Goal: Information Seeking & Learning: Learn about a topic

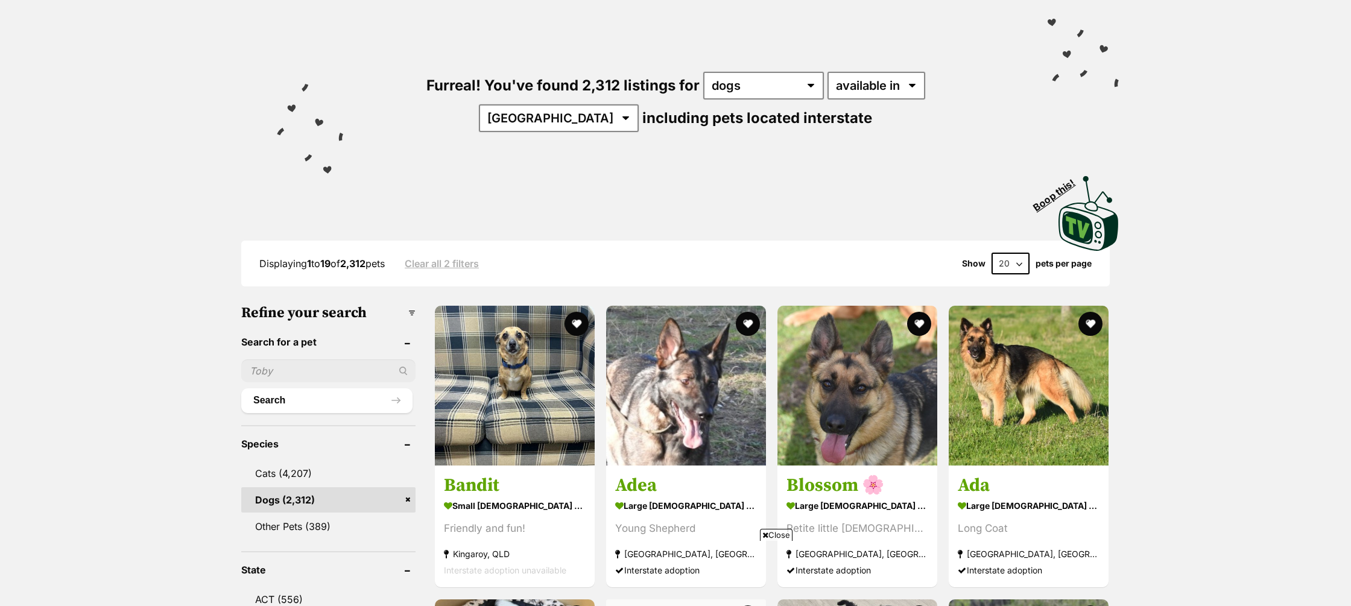
scroll to position [91, 0]
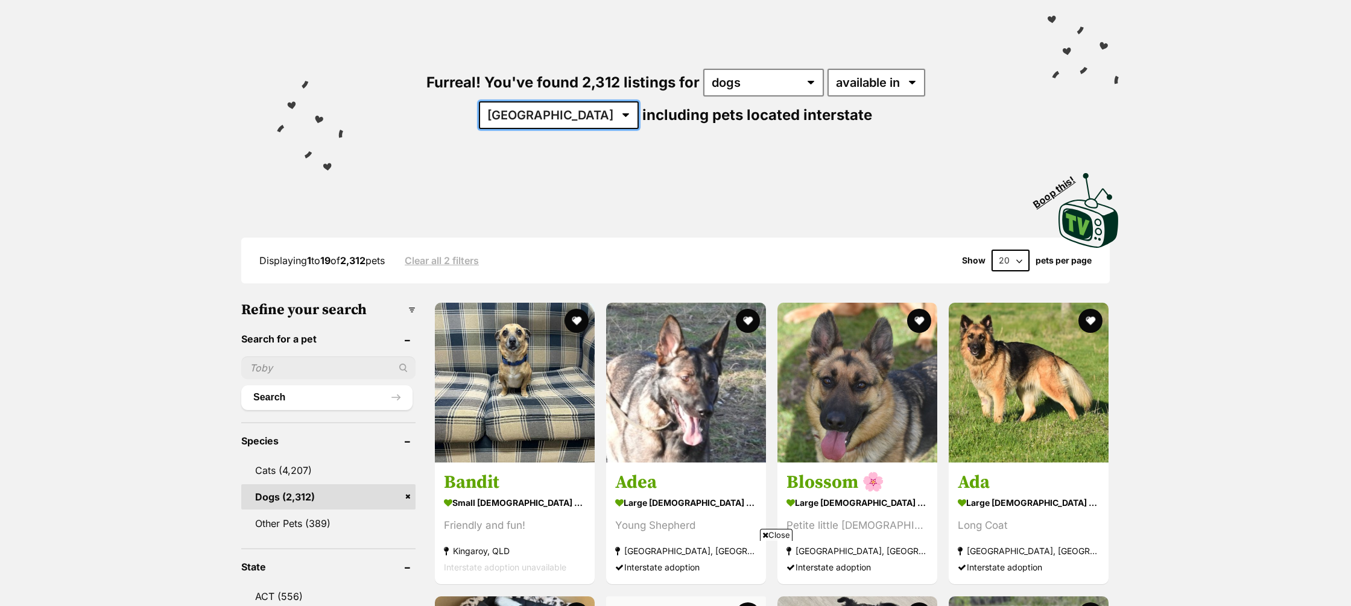
click at [639, 101] on select "Australia ACT NSW NT QLD SA TAS VIC WA" at bounding box center [559, 115] width 160 height 28
select select "WA"
click at [639, 101] on select "Australia ACT NSW NT QLD SA TAS VIC WA" at bounding box center [559, 115] width 160 height 28
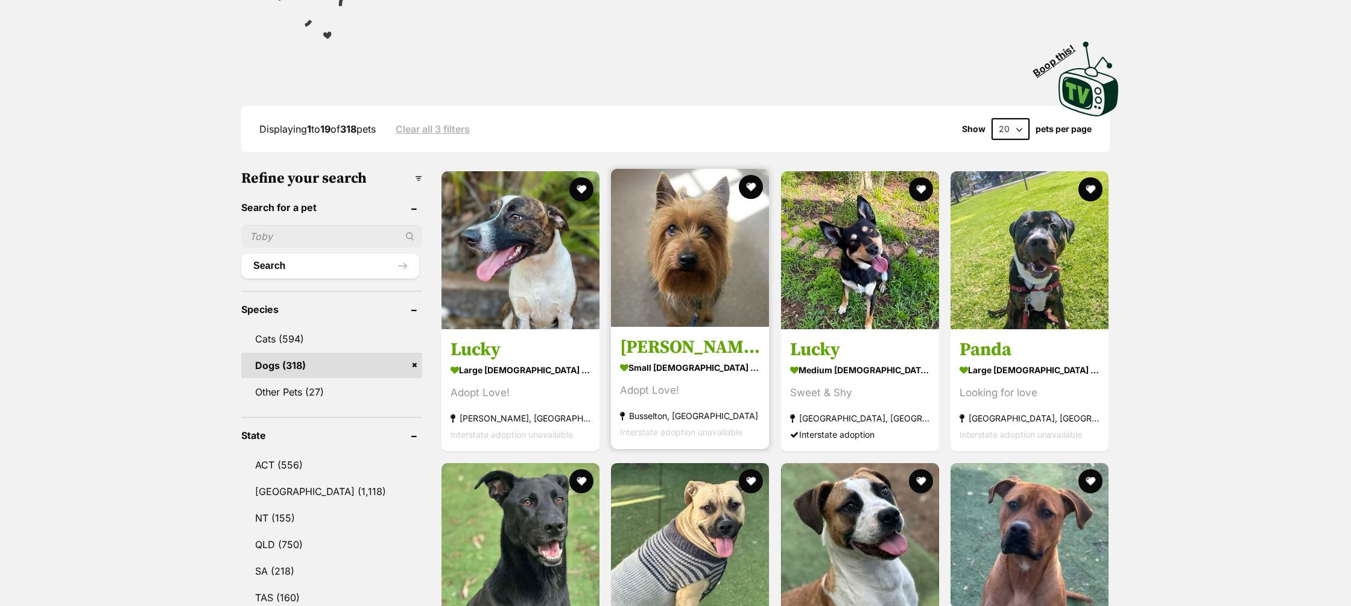
click at [680, 369] on strong "small [DEMOGRAPHIC_DATA] Dog" at bounding box center [690, 367] width 140 height 17
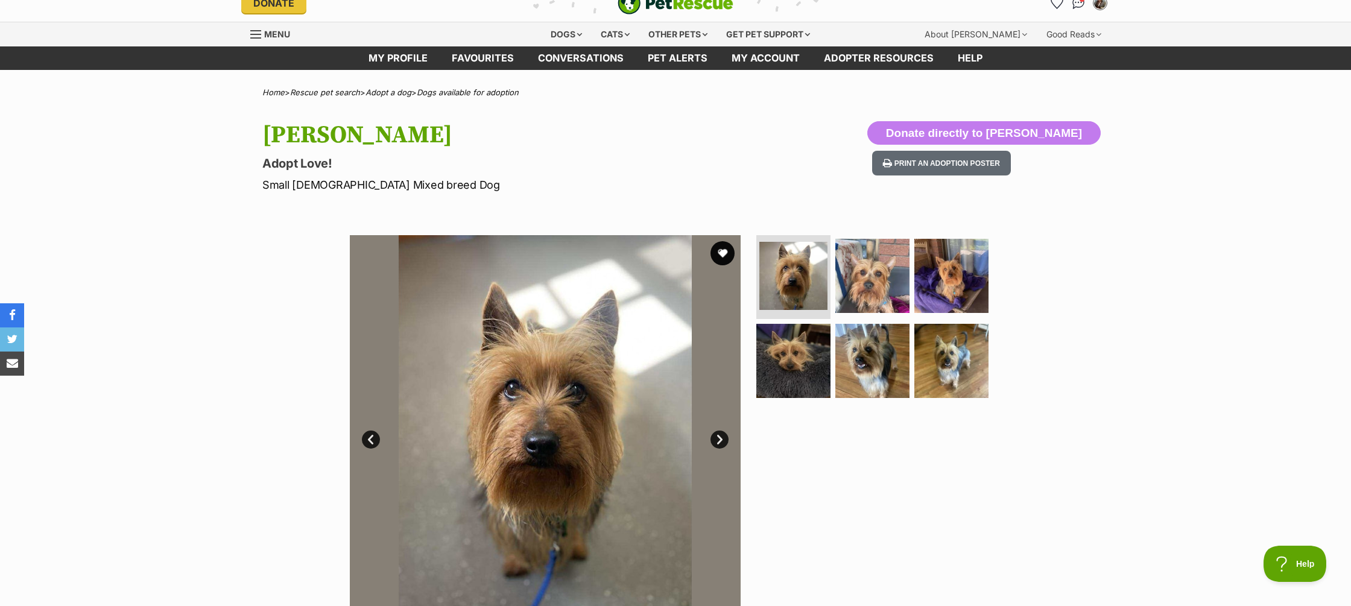
click at [719, 437] on link "Next" at bounding box center [720, 440] width 18 height 18
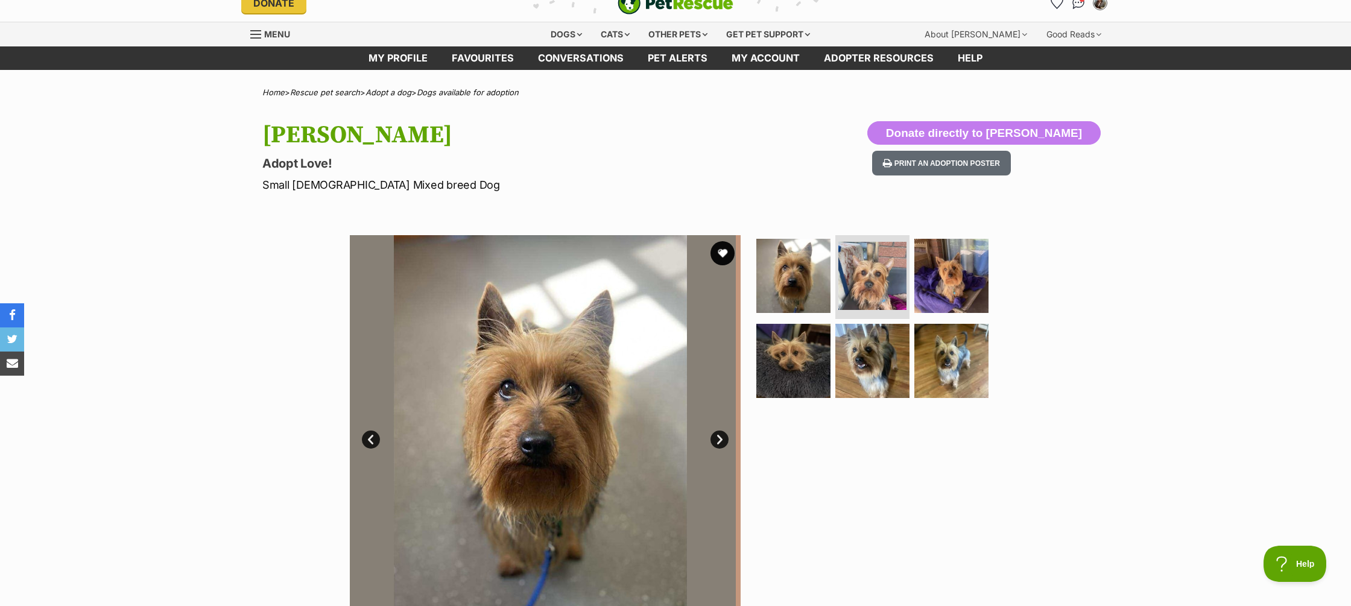
scroll to position [19, 0]
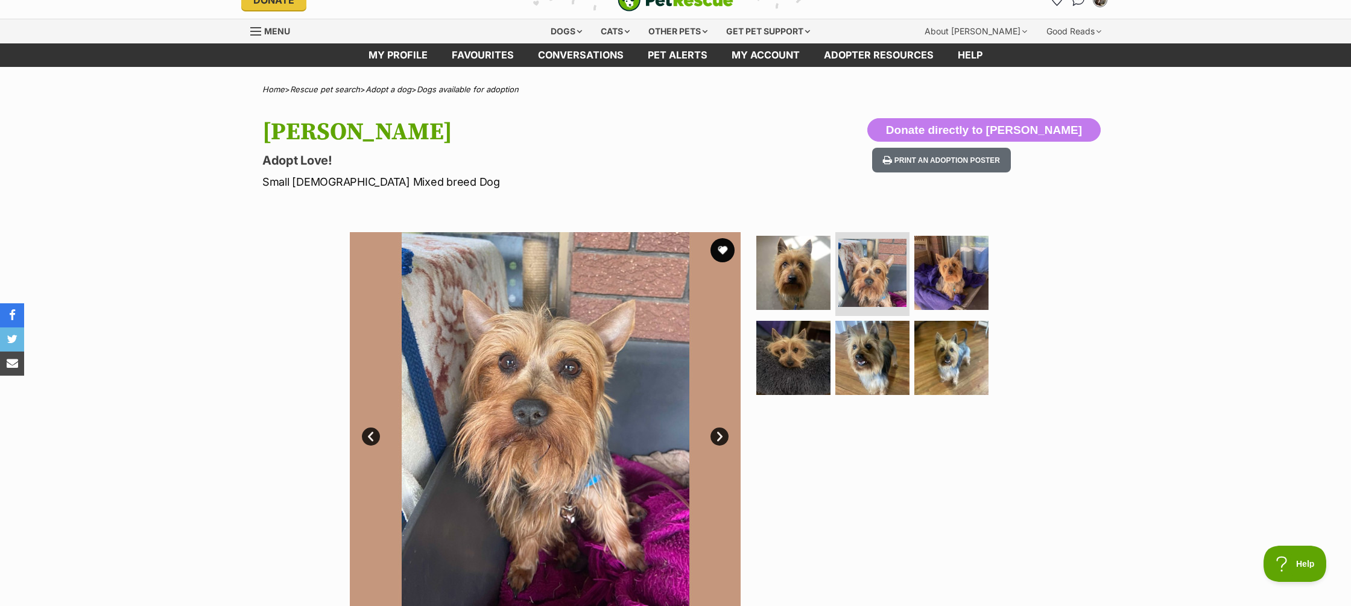
click at [720, 436] on link "Next" at bounding box center [720, 437] width 18 height 18
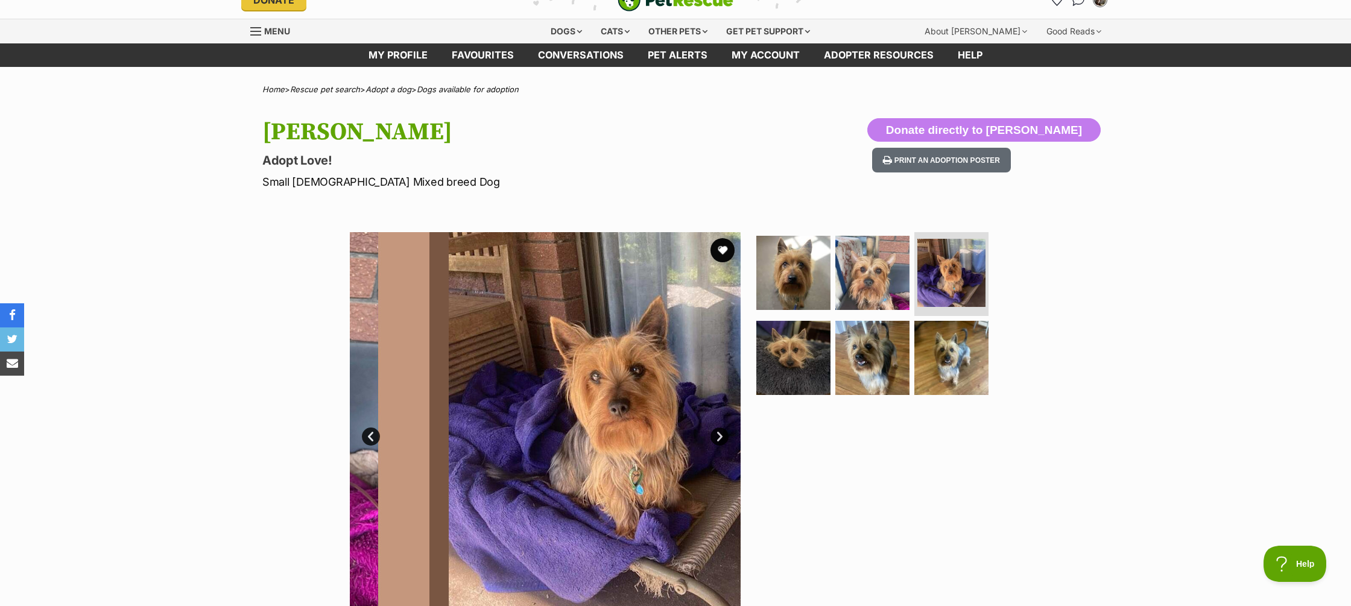
scroll to position [19, 0]
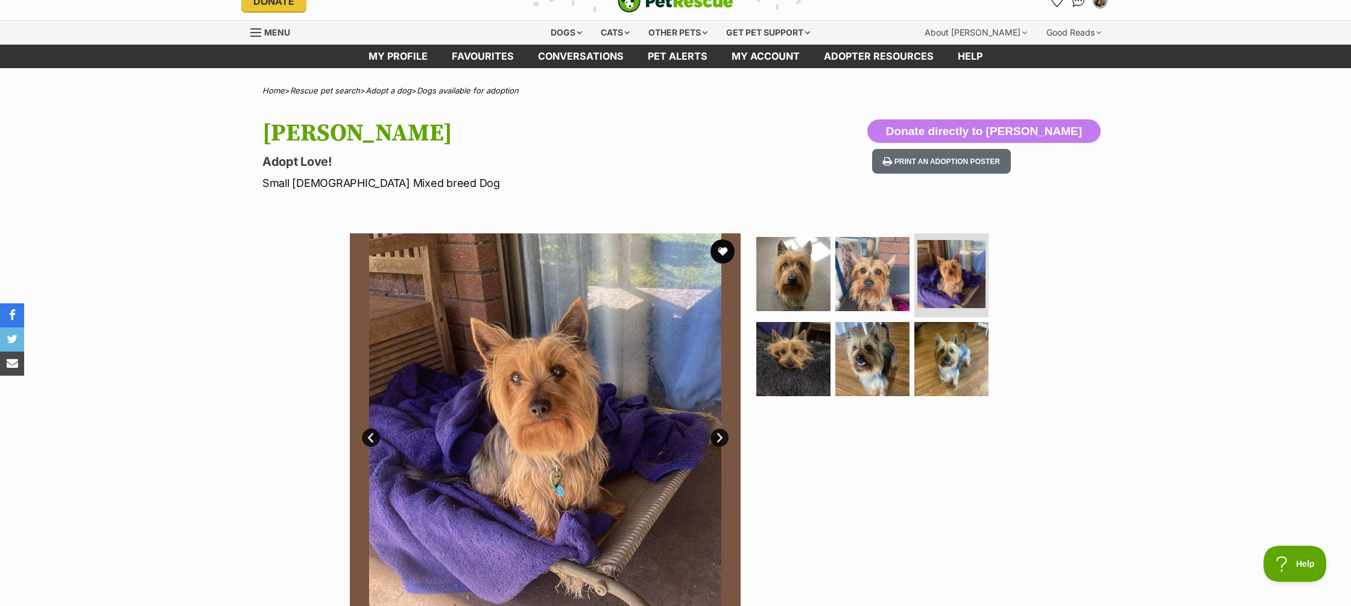
click at [720, 436] on link "Next" at bounding box center [720, 438] width 18 height 18
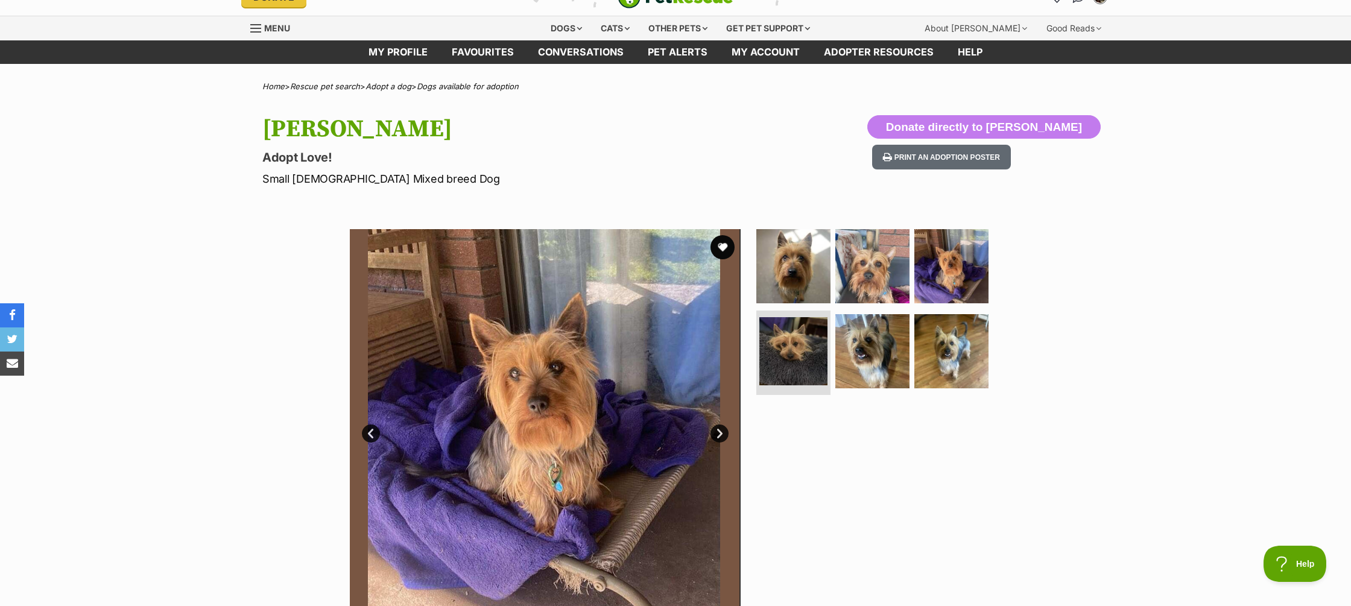
scroll to position [22, 0]
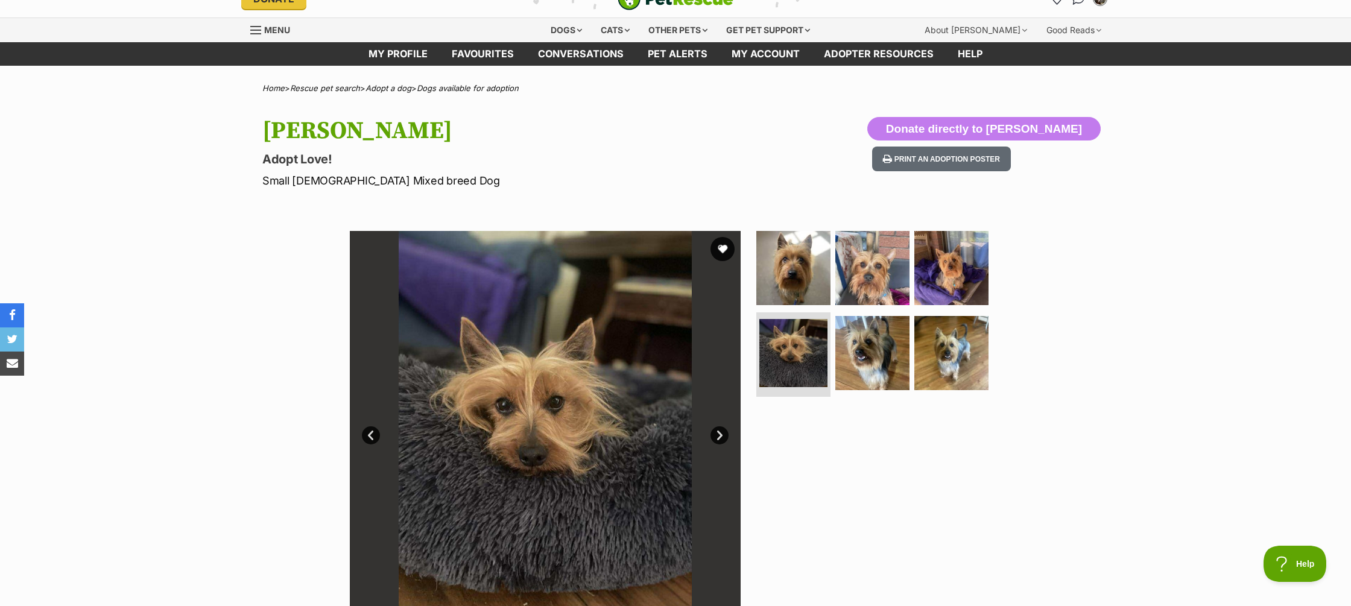
click at [720, 432] on link "Next" at bounding box center [720, 435] width 18 height 18
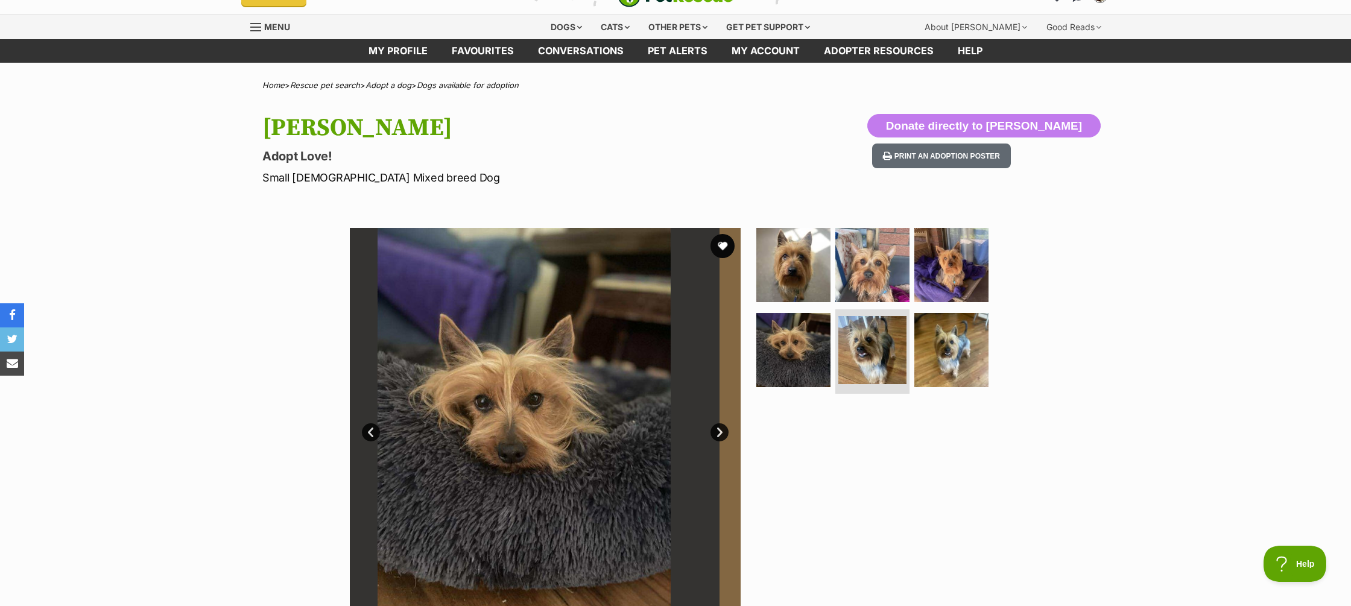
scroll to position [27, 0]
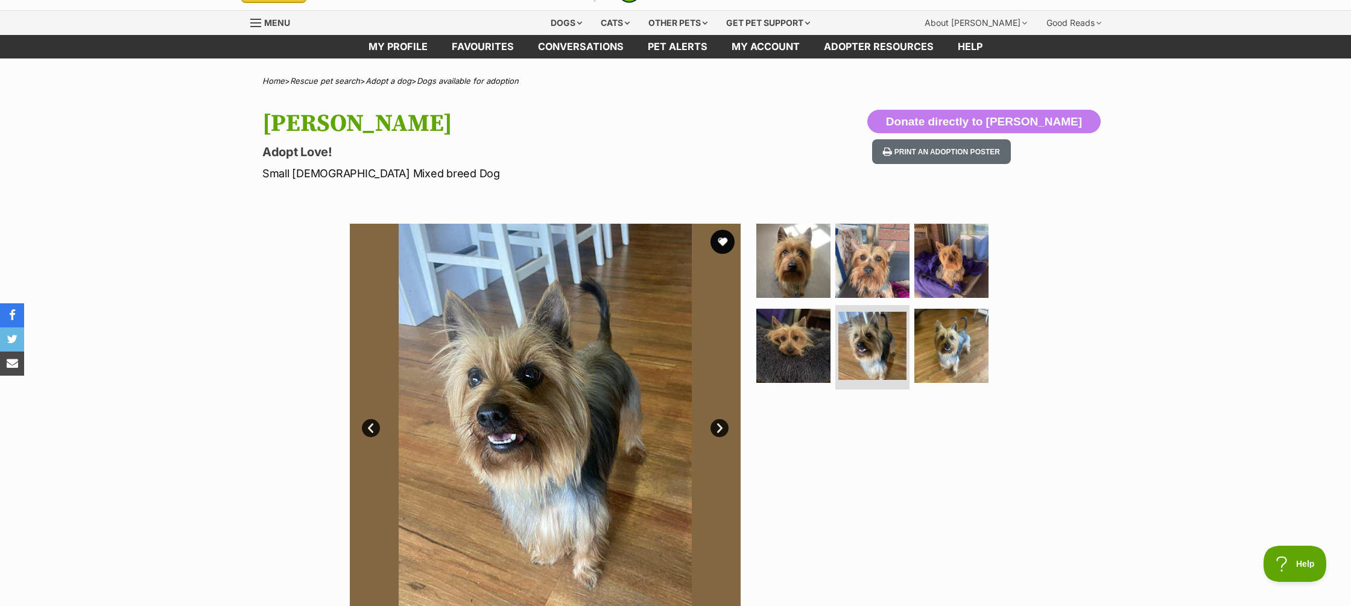
click at [720, 432] on link "Next" at bounding box center [720, 428] width 18 height 18
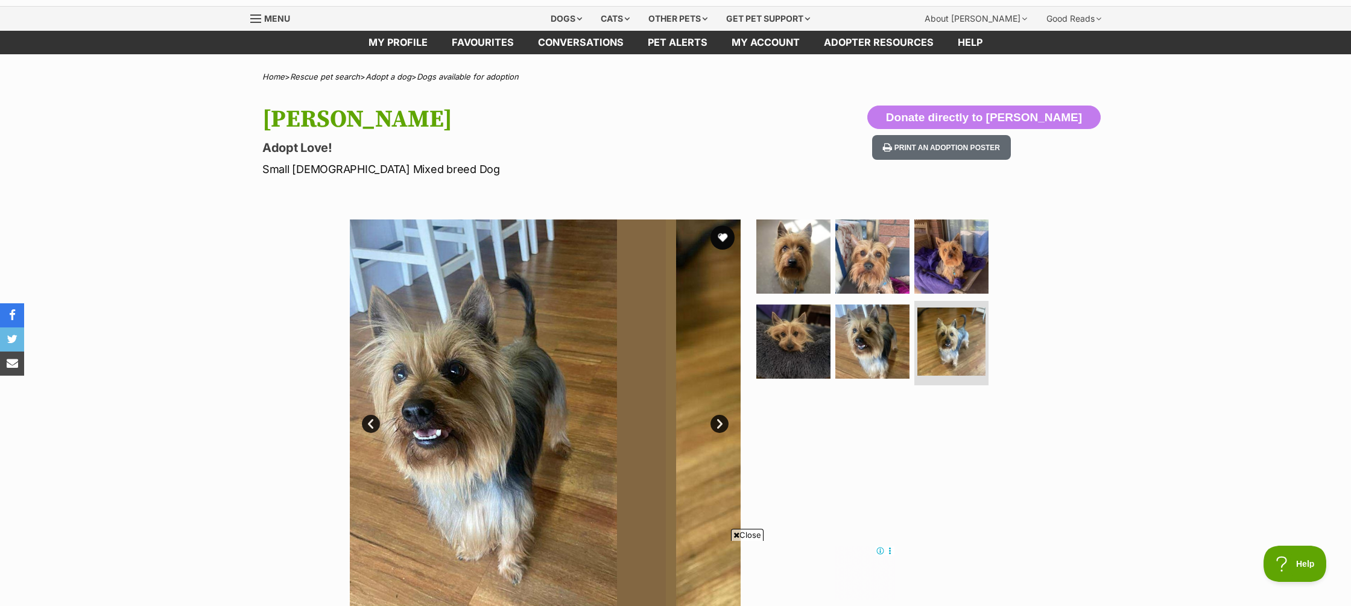
scroll to position [32, 0]
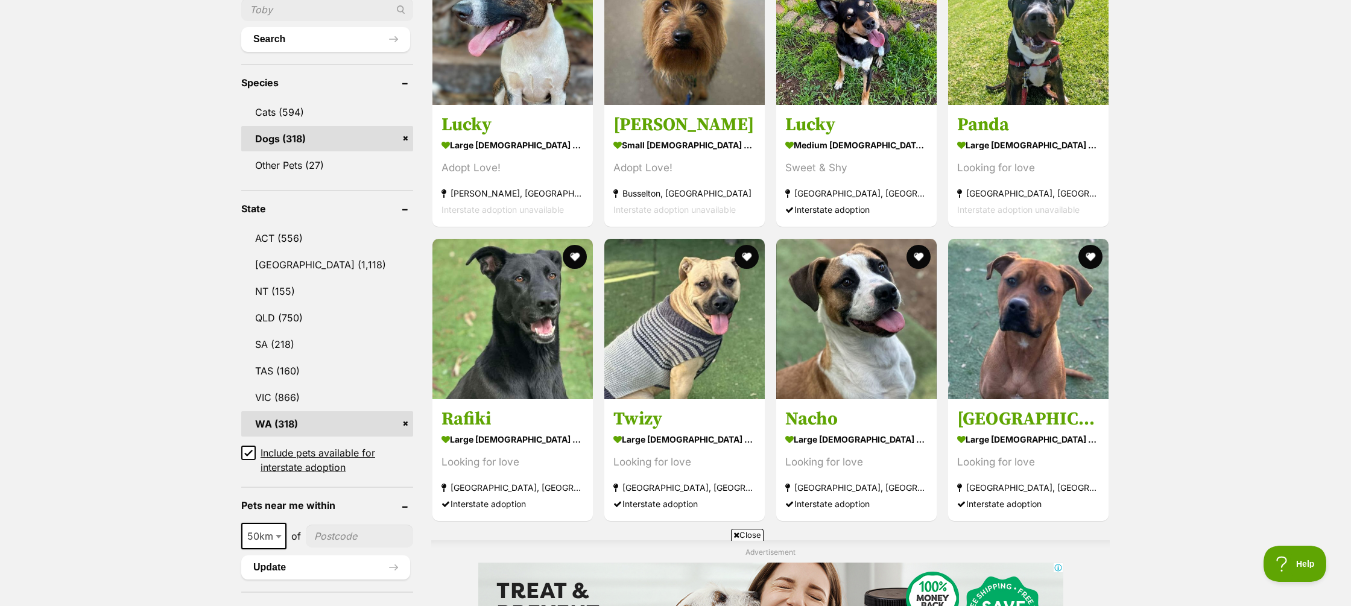
scroll to position [453, 0]
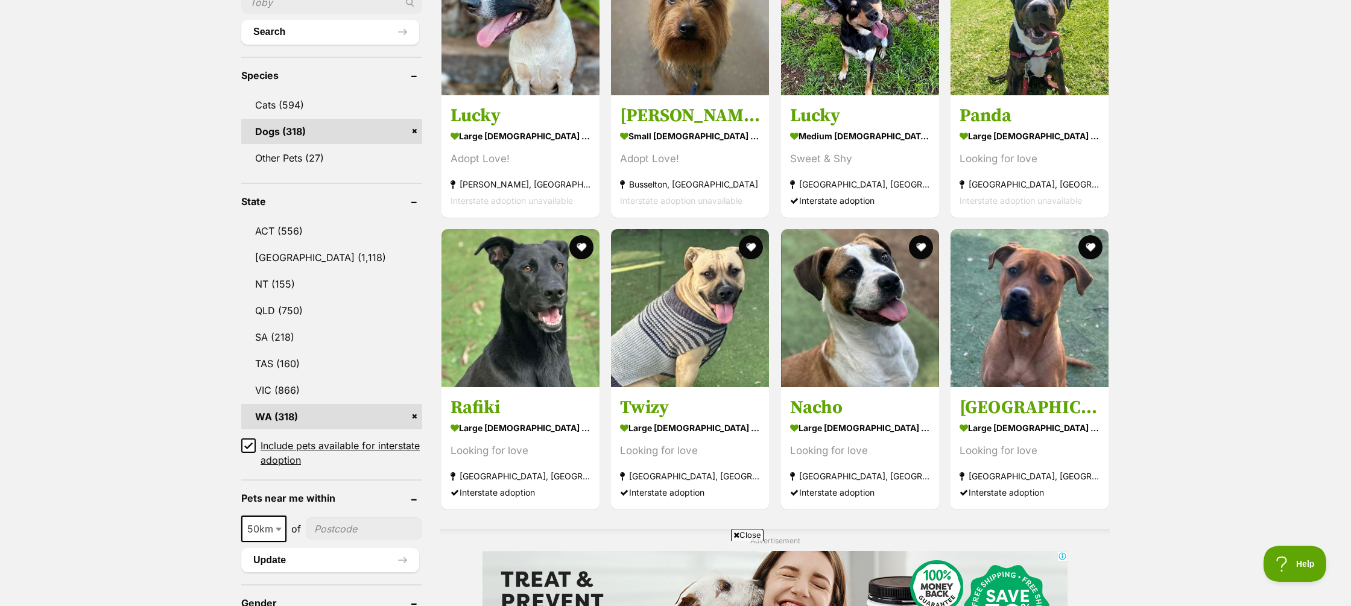
click at [247, 448] on icon at bounding box center [248, 445] width 7 height 5
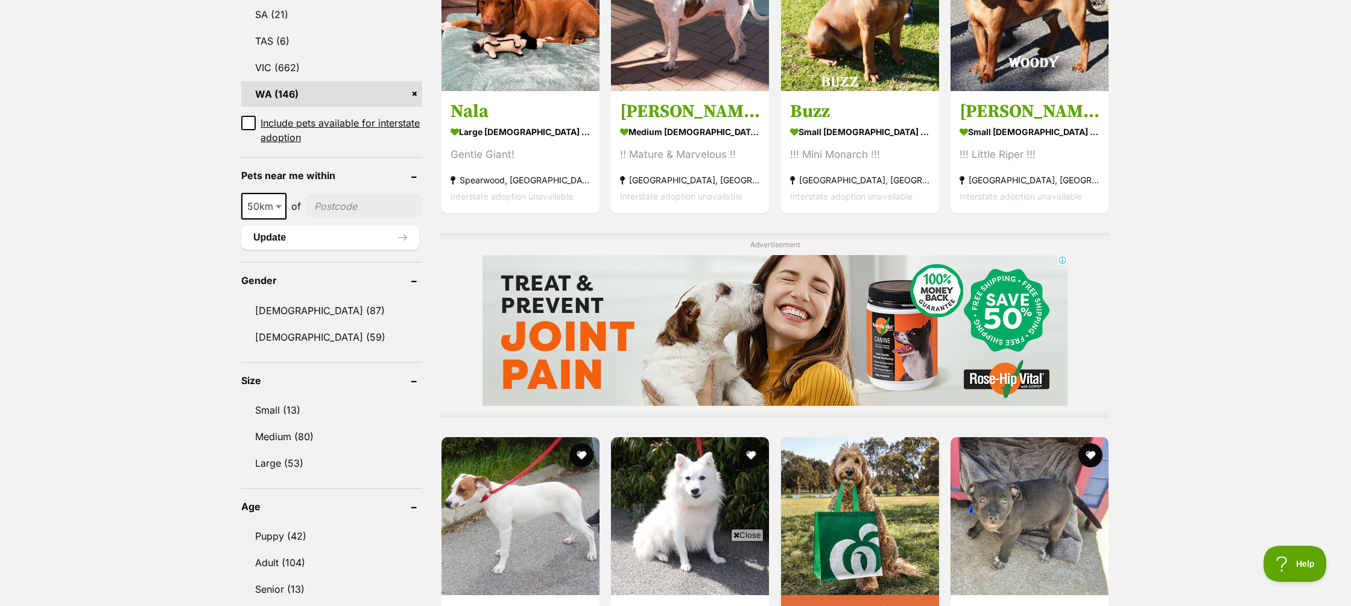
scroll to position [722, 0]
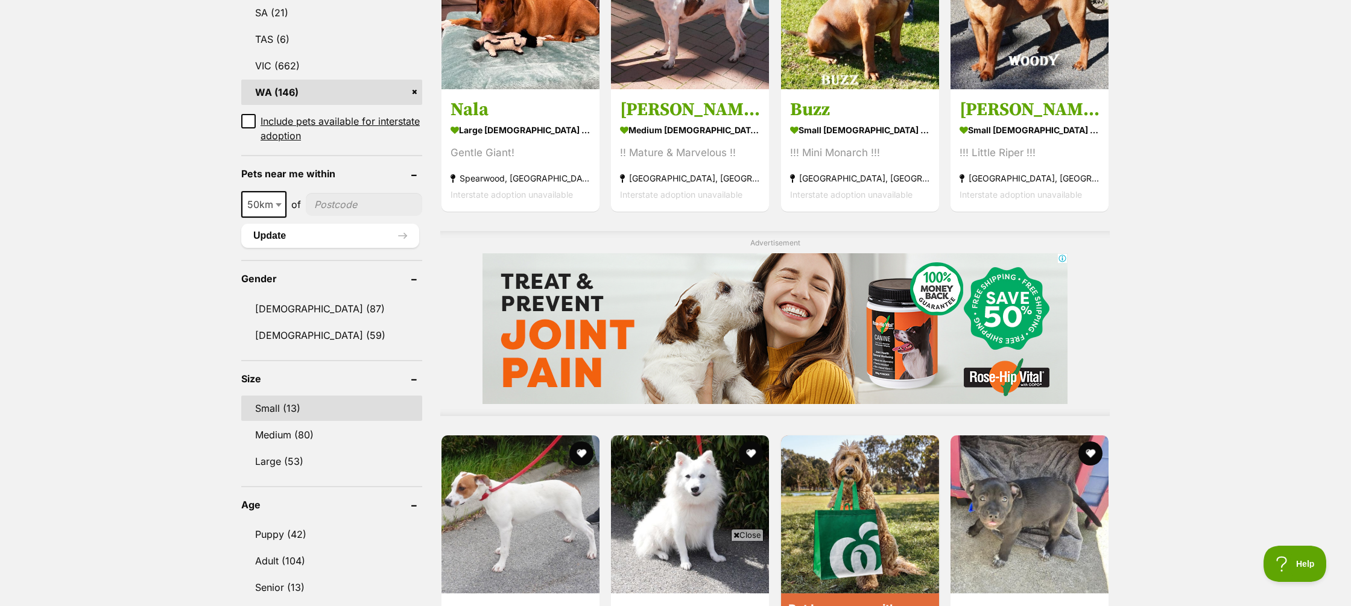
click at [287, 407] on link "Small (13)" at bounding box center [331, 408] width 181 height 25
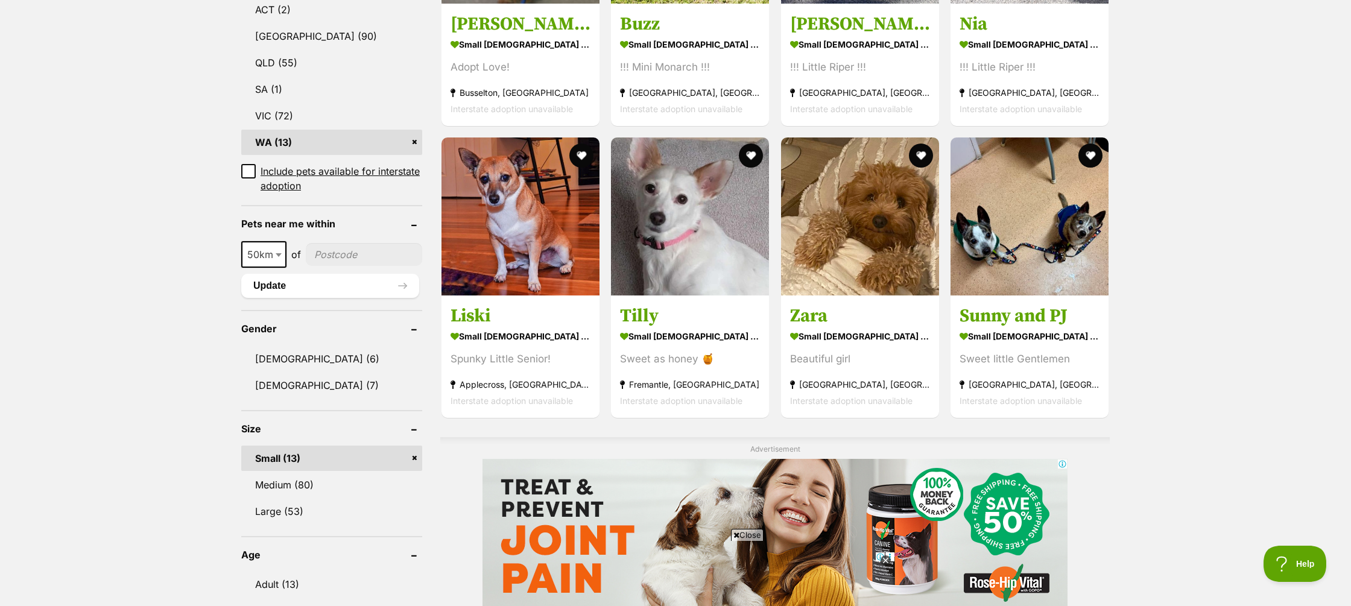
scroll to position [651, 0]
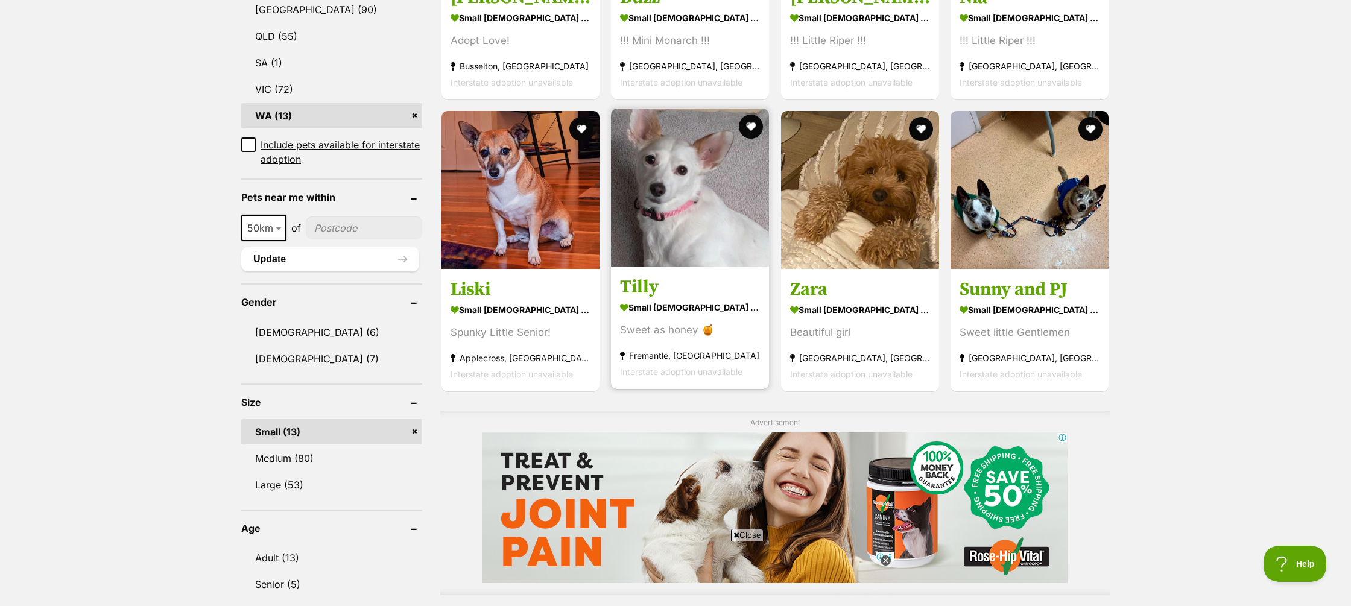
click at [650, 299] on strong "small [DEMOGRAPHIC_DATA] Dog" at bounding box center [690, 307] width 140 height 17
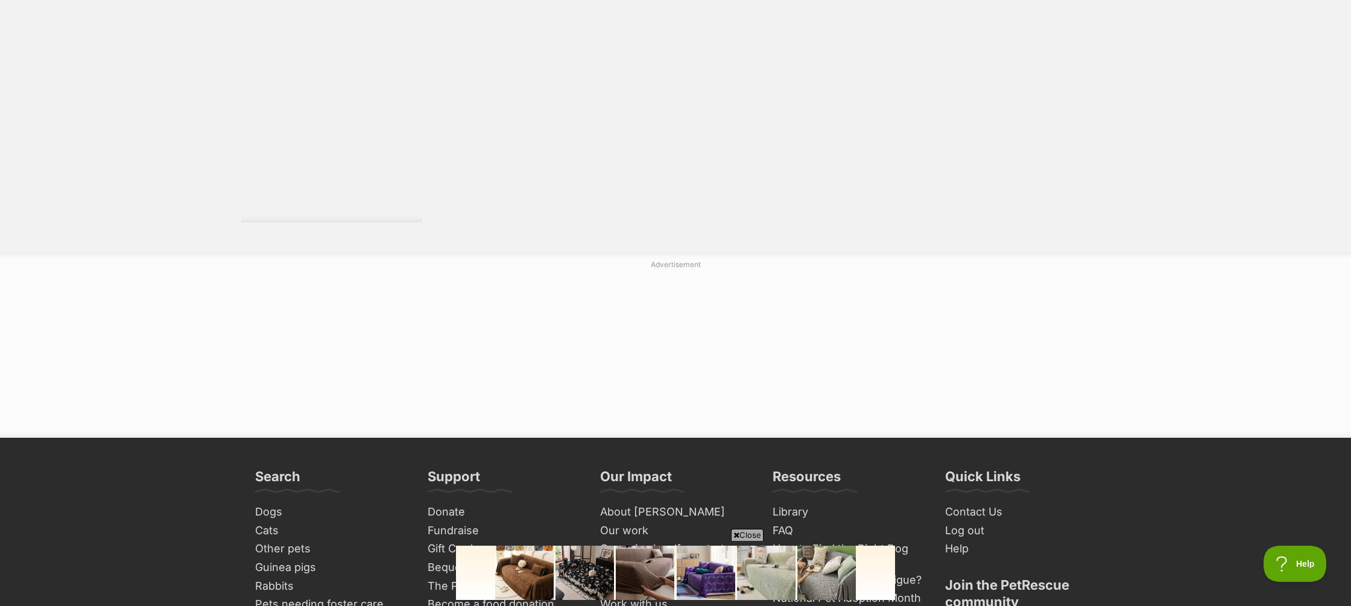
scroll to position [2182, 0]
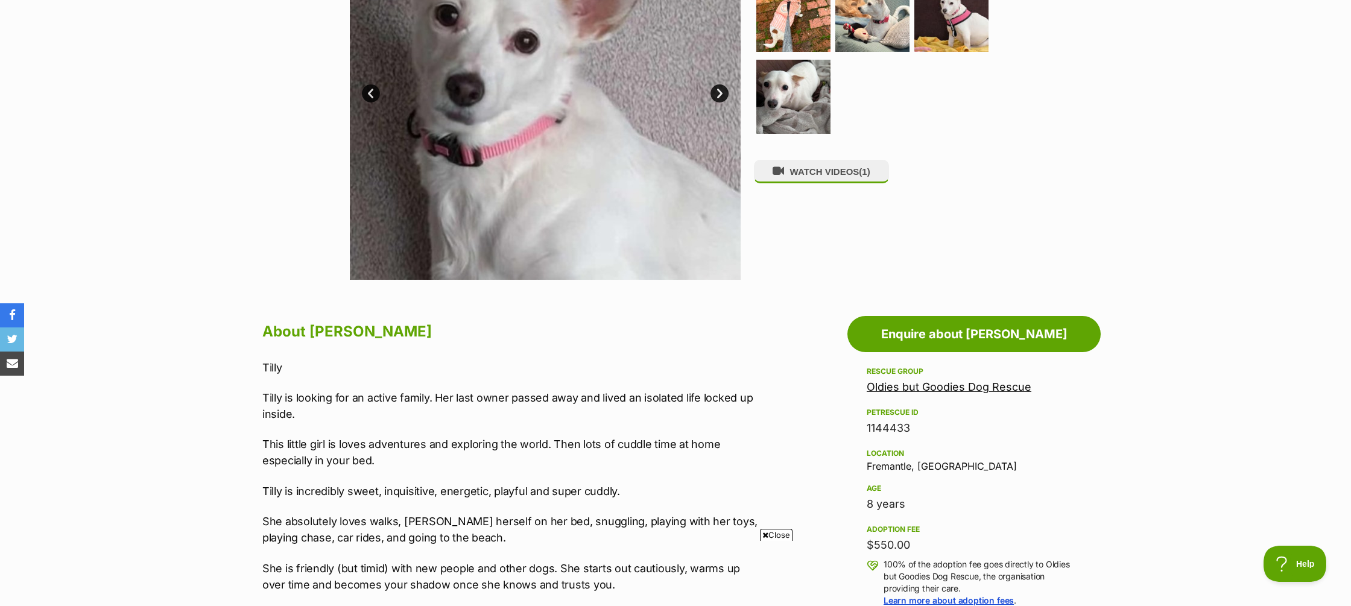
scroll to position [363, 0]
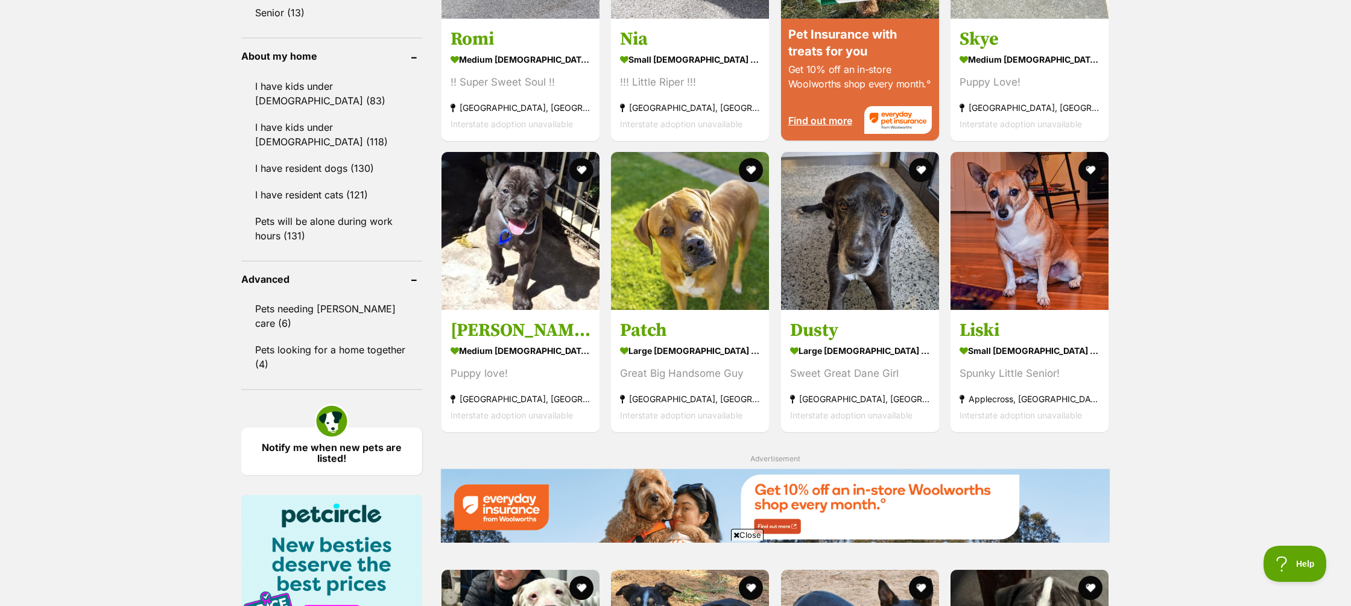
scroll to position [1285, 0]
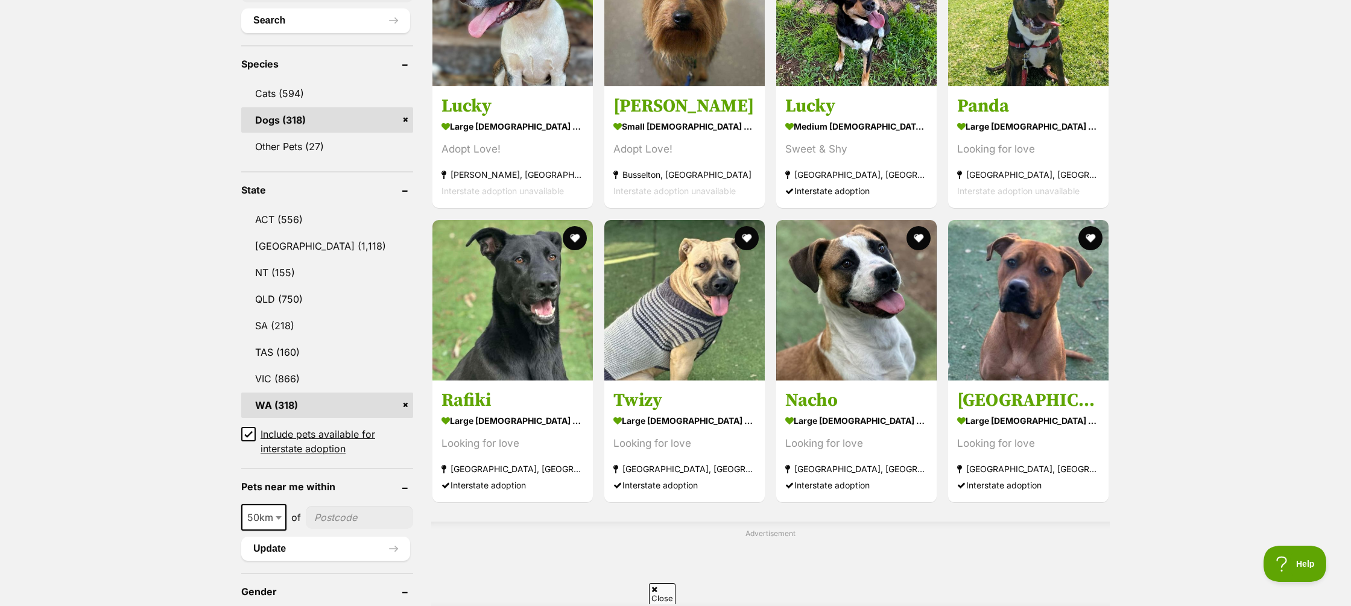
scroll to position [466, 0]
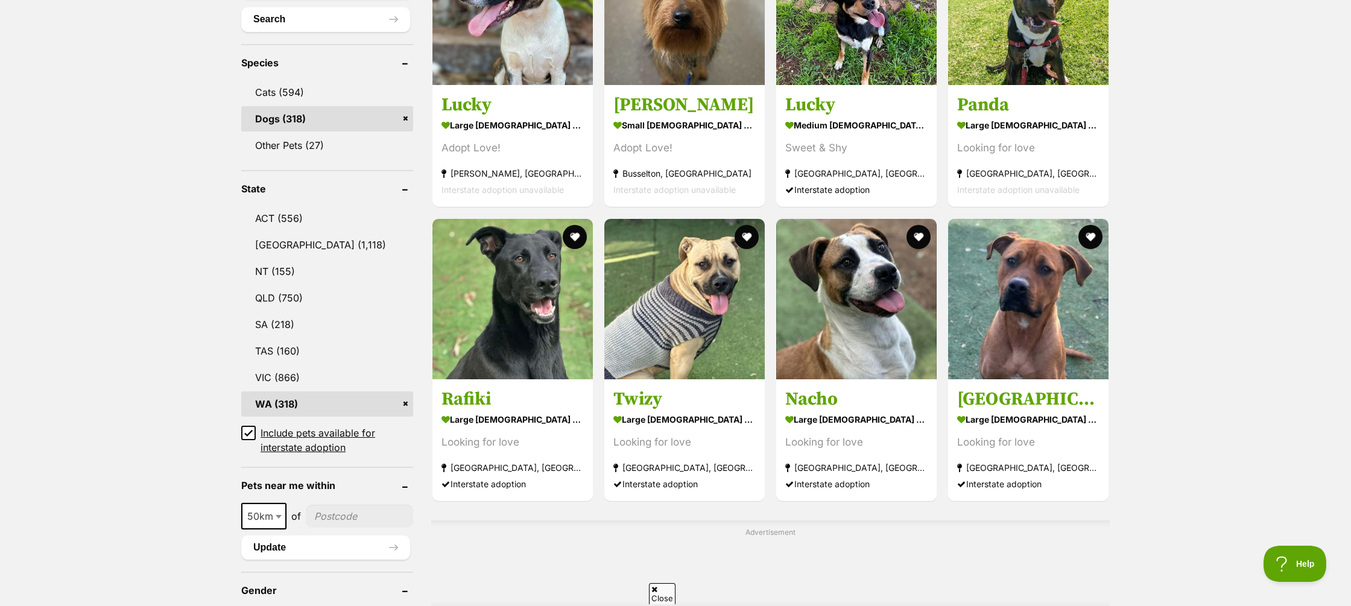
drag, startPoint x: 249, startPoint y: 431, endPoint x: 224, endPoint y: 429, distance: 25.4
click at [249, 431] on icon at bounding box center [248, 433] width 8 height 8
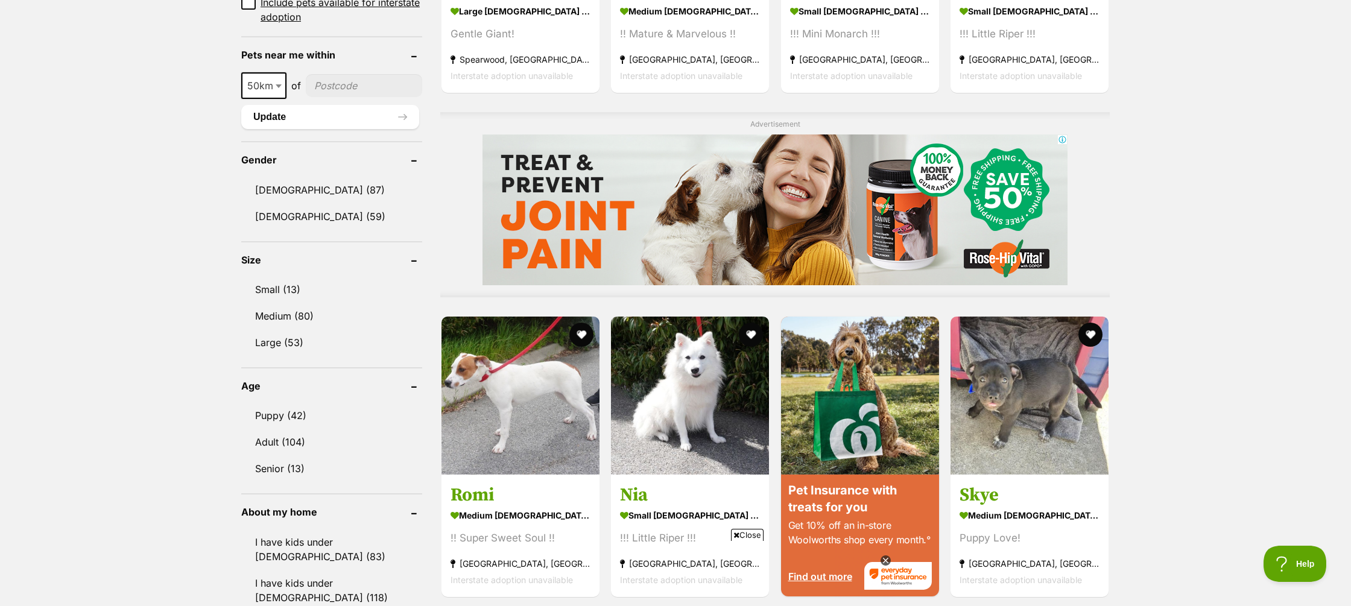
scroll to position [843, 0]
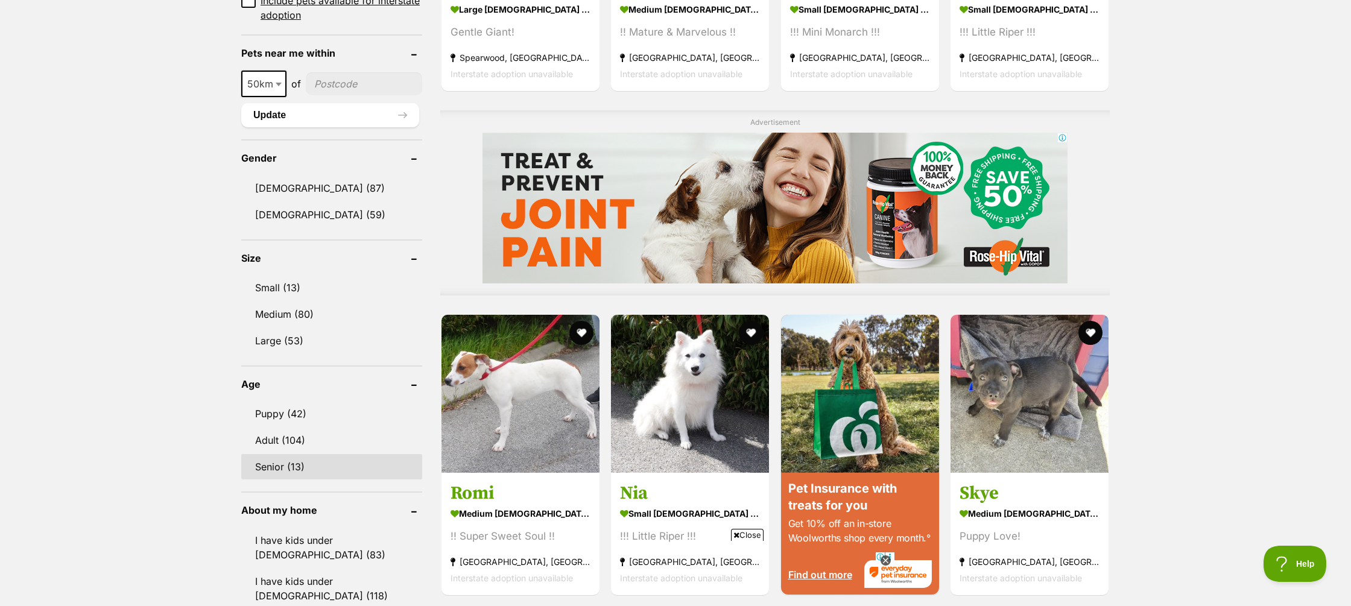
click at [276, 467] on link "Senior (13)" at bounding box center [331, 466] width 181 height 25
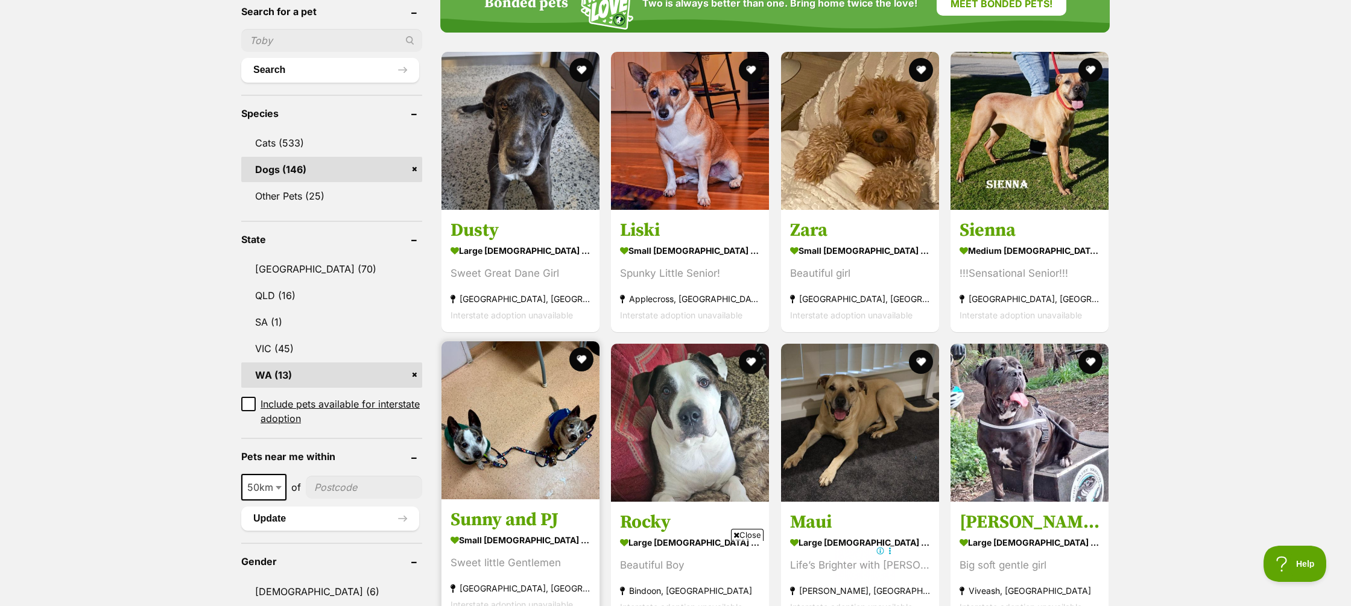
click at [539, 509] on h3 "Sunny and PJ" at bounding box center [521, 520] width 140 height 23
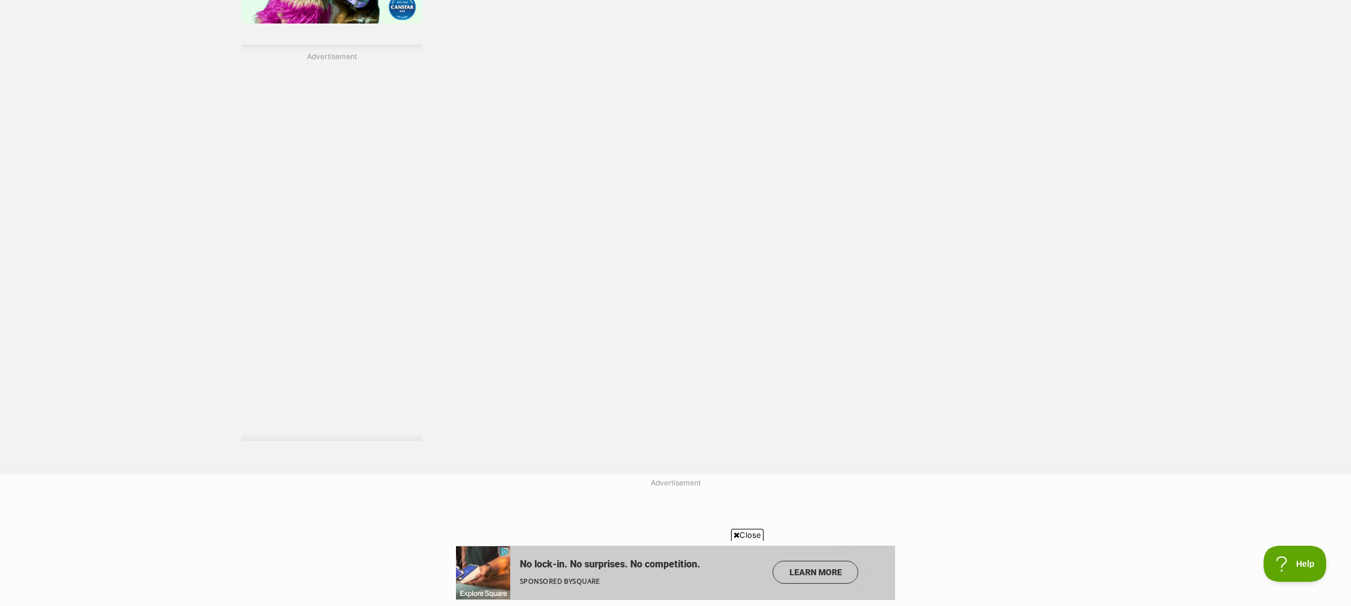
scroll to position [2000, 0]
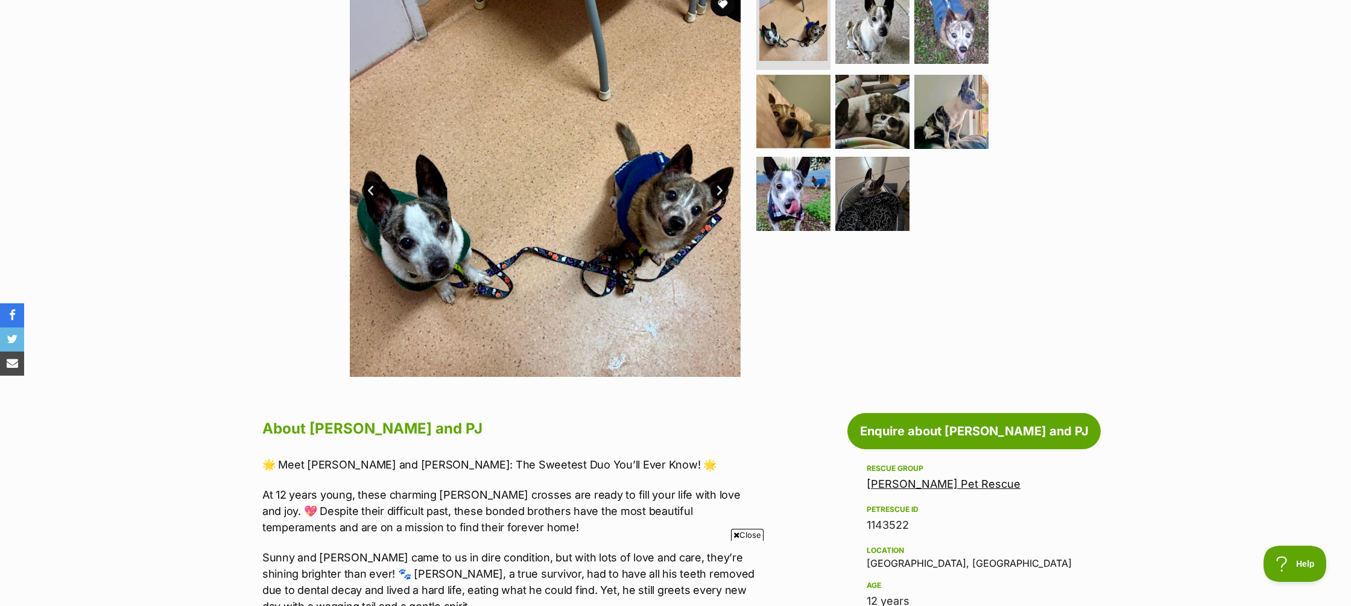
scroll to position [272, 0]
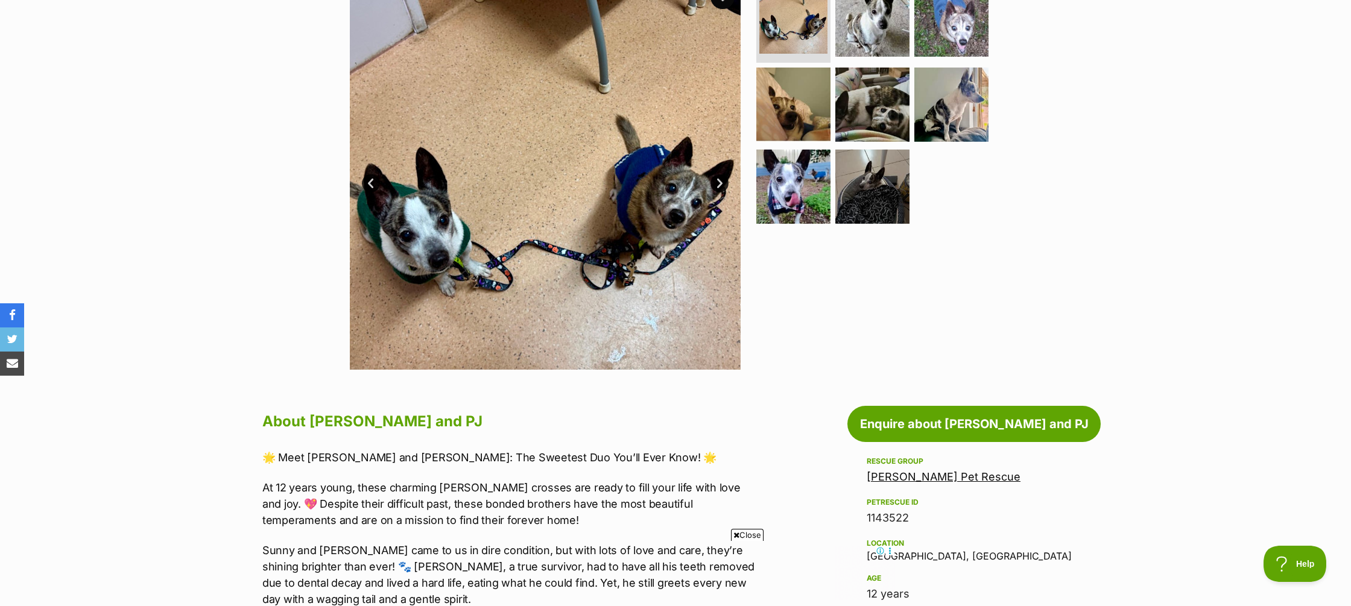
click at [723, 183] on link "Next" at bounding box center [720, 183] width 18 height 18
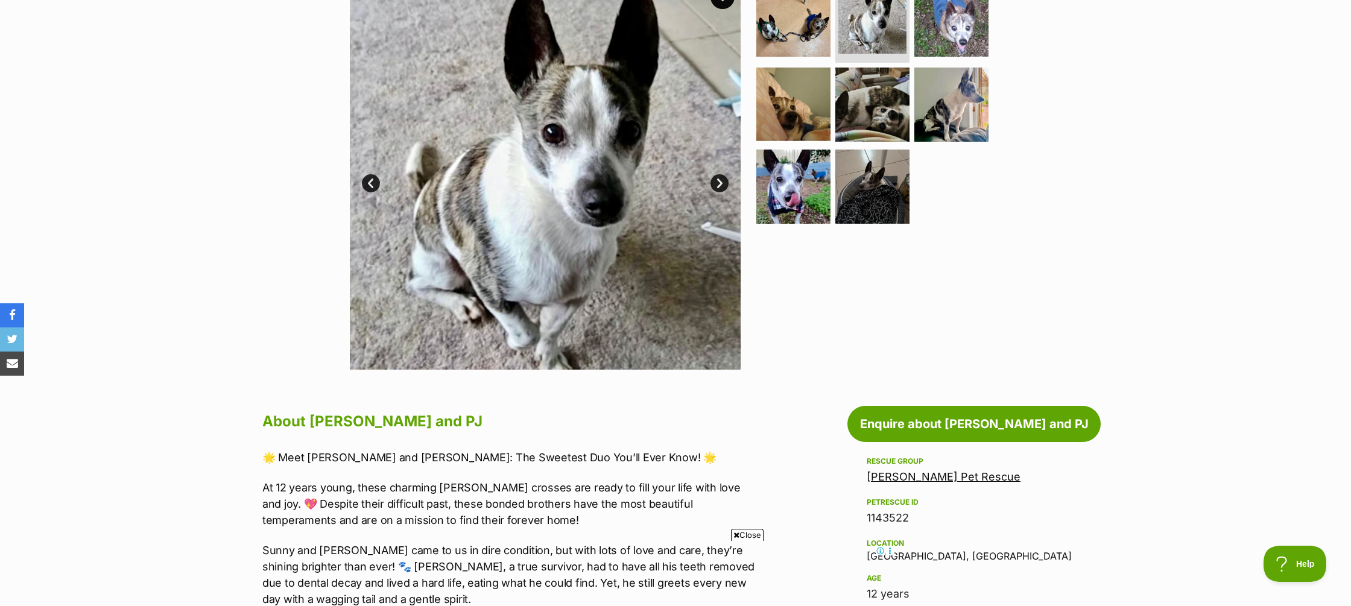
click at [718, 179] on link "Next" at bounding box center [720, 183] width 18 height 18
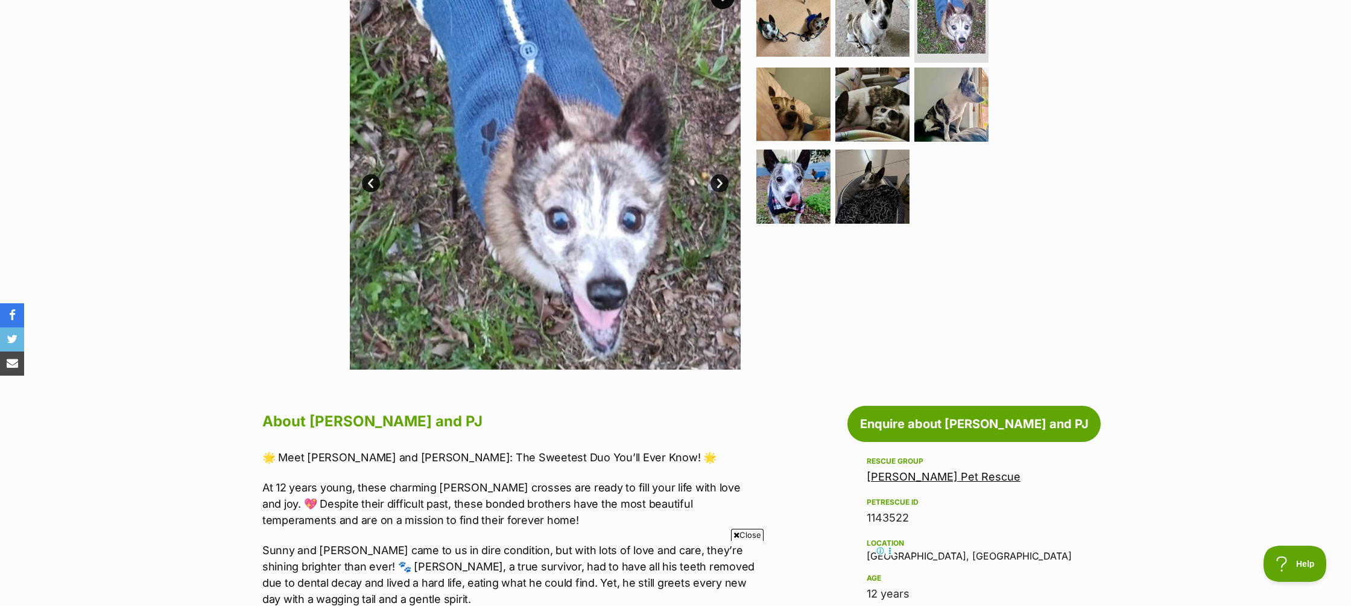
click at [718, 179] on link "Next" at bounding box center [720, 183] width 18 height 18
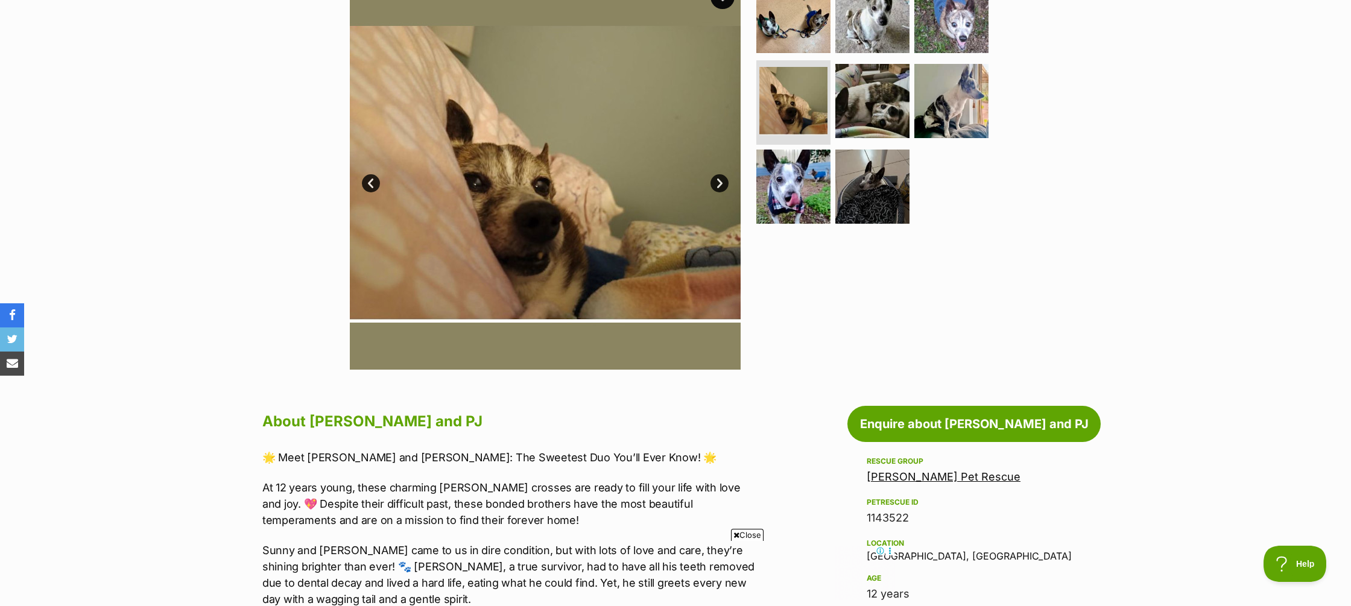
click at [718, 179] on link "Next" at bounding box center [720, 183] width 18 height 18
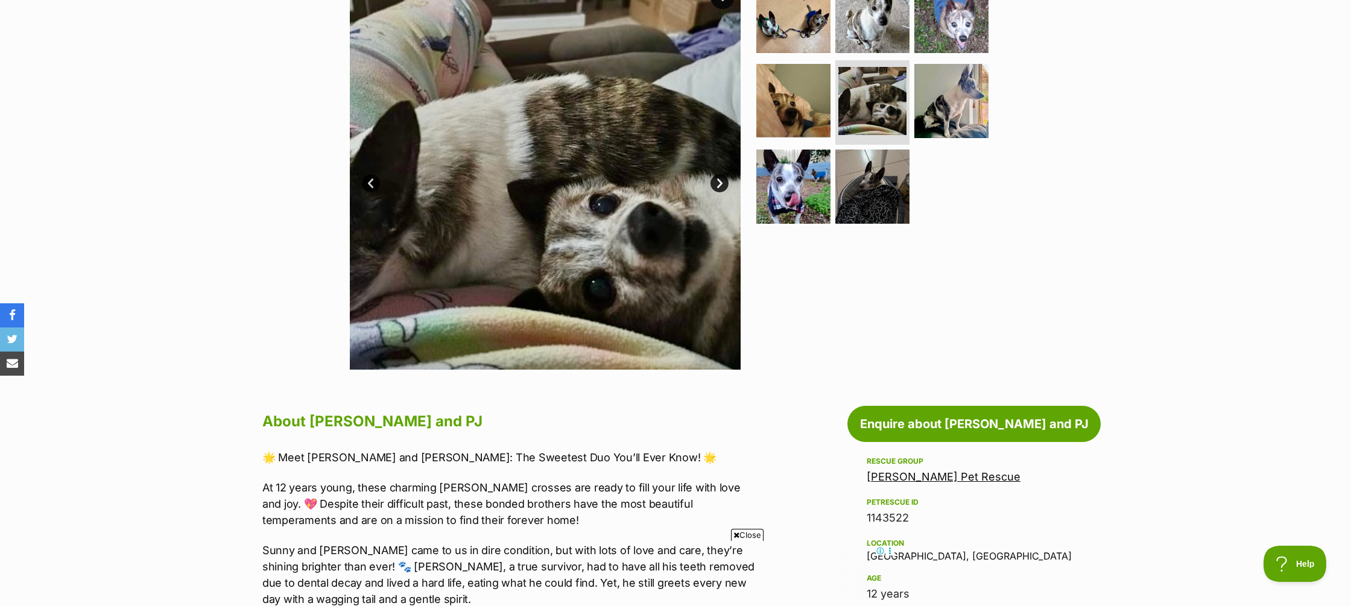
click at [720, 181] on link "Next" at bounding box center [720, 183] width 18 height 18
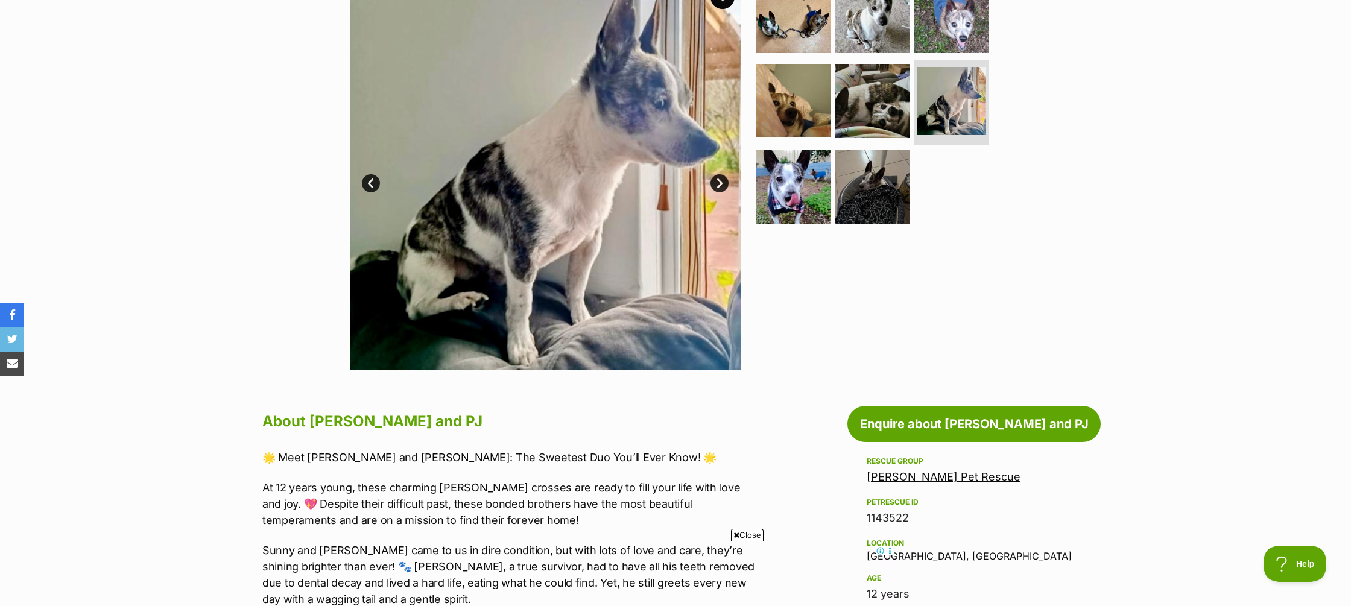
click at [720, 181] on link "Next" at bounding box center [720, 183] width 18 height 18
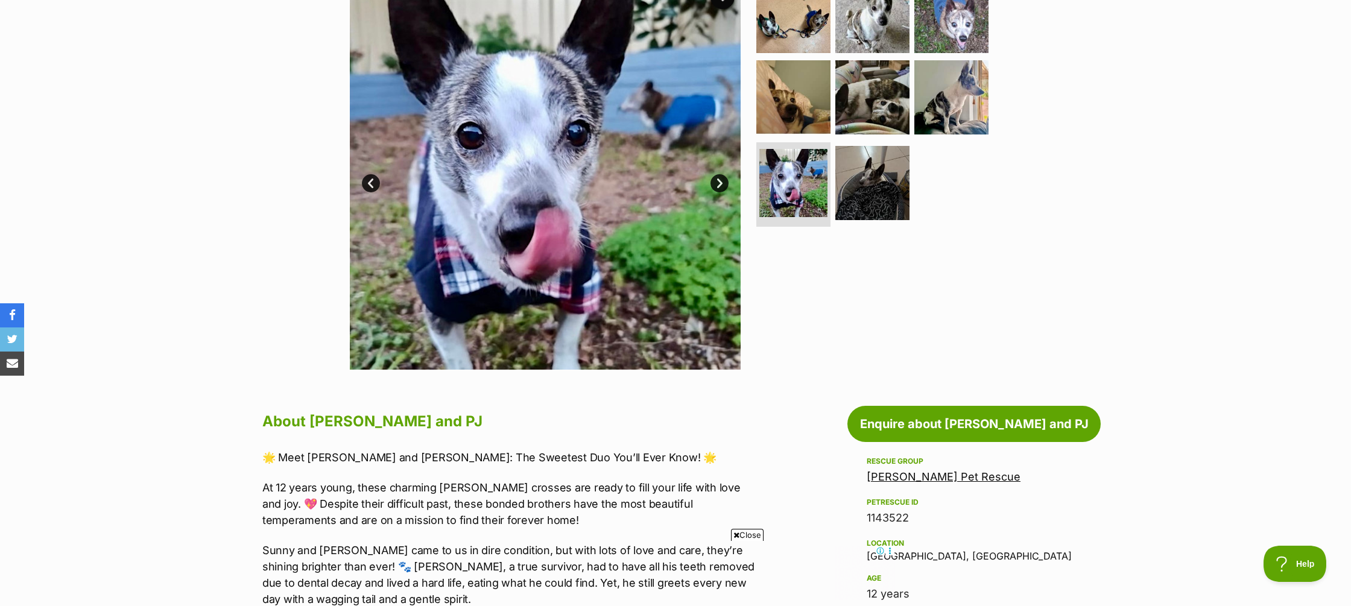
click at [720, 181] on link "Next" at bounding box center [720, 183] width 18 height 18
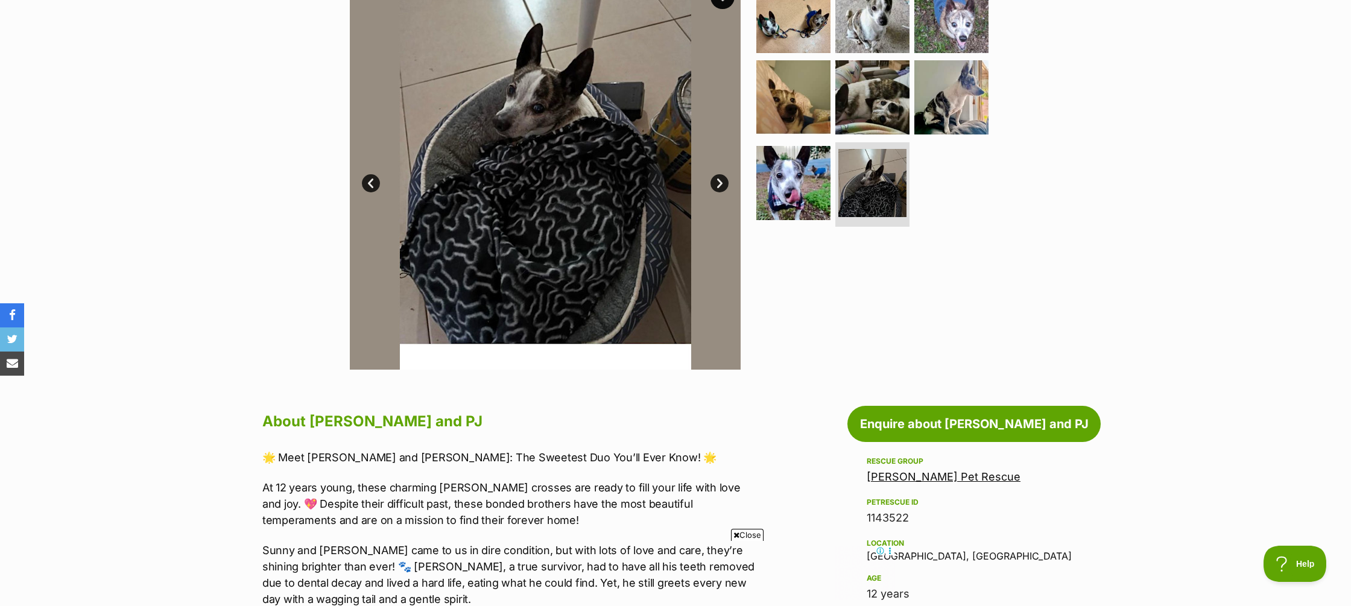
click at [720, 181] on link "Next" at bounding box center [720, 183] width 18 height 18
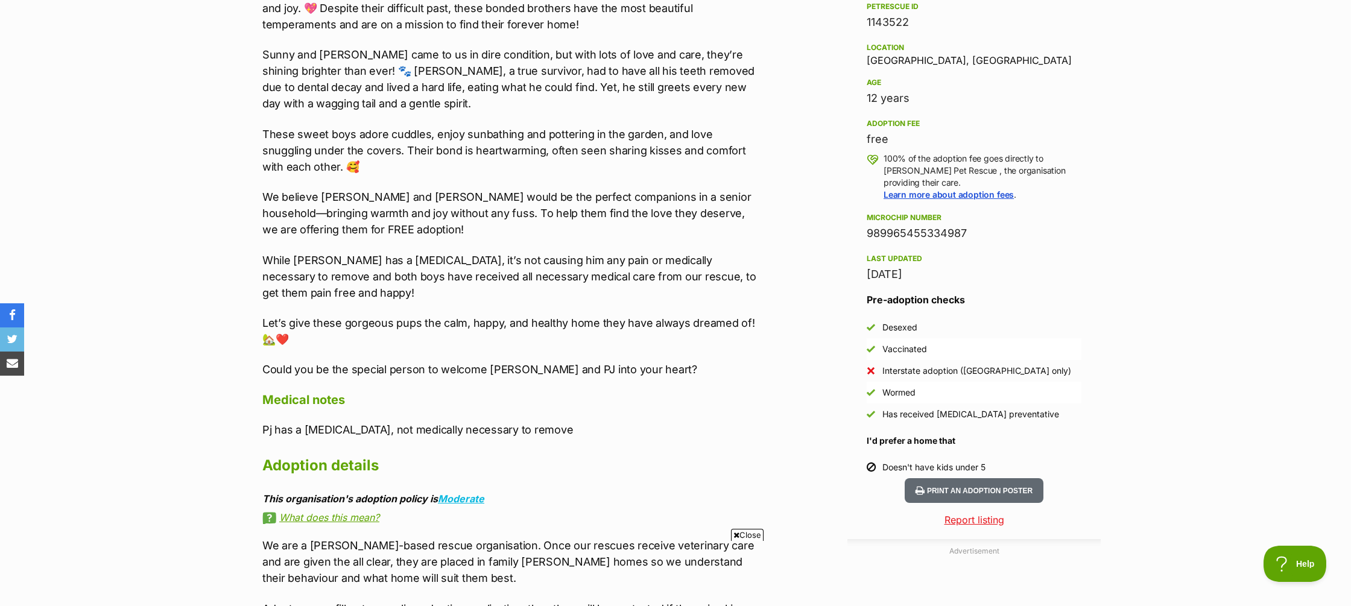
scroll to position [0, 0]
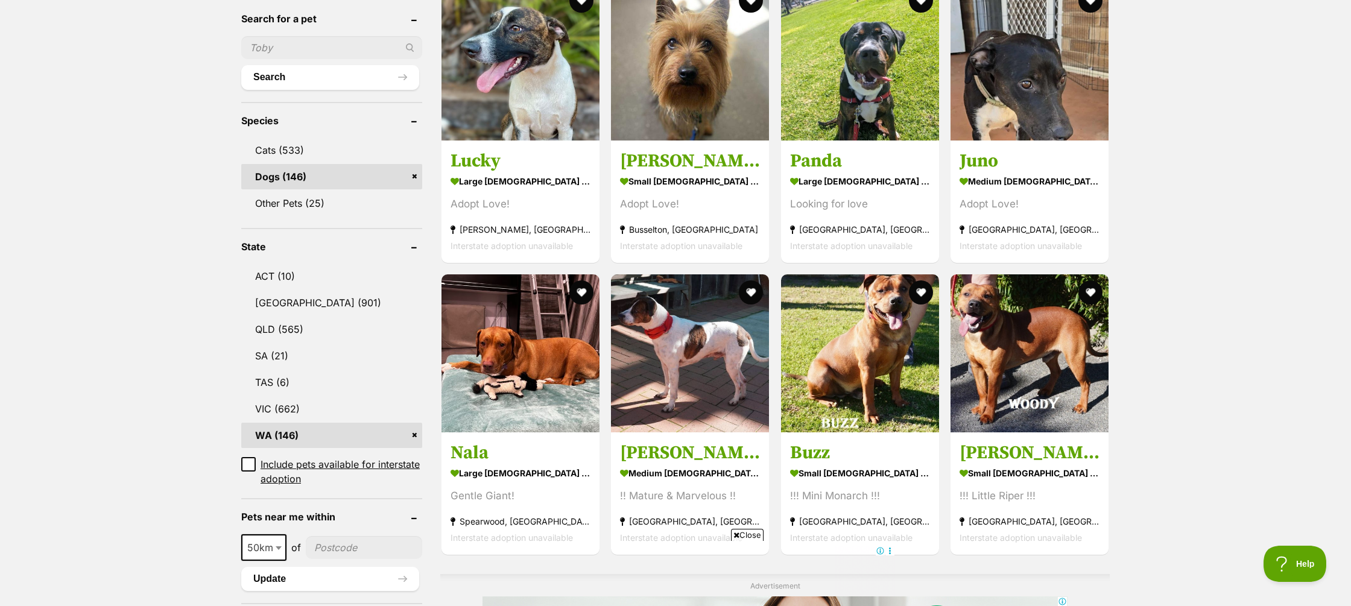
scroll to position [378, 0]
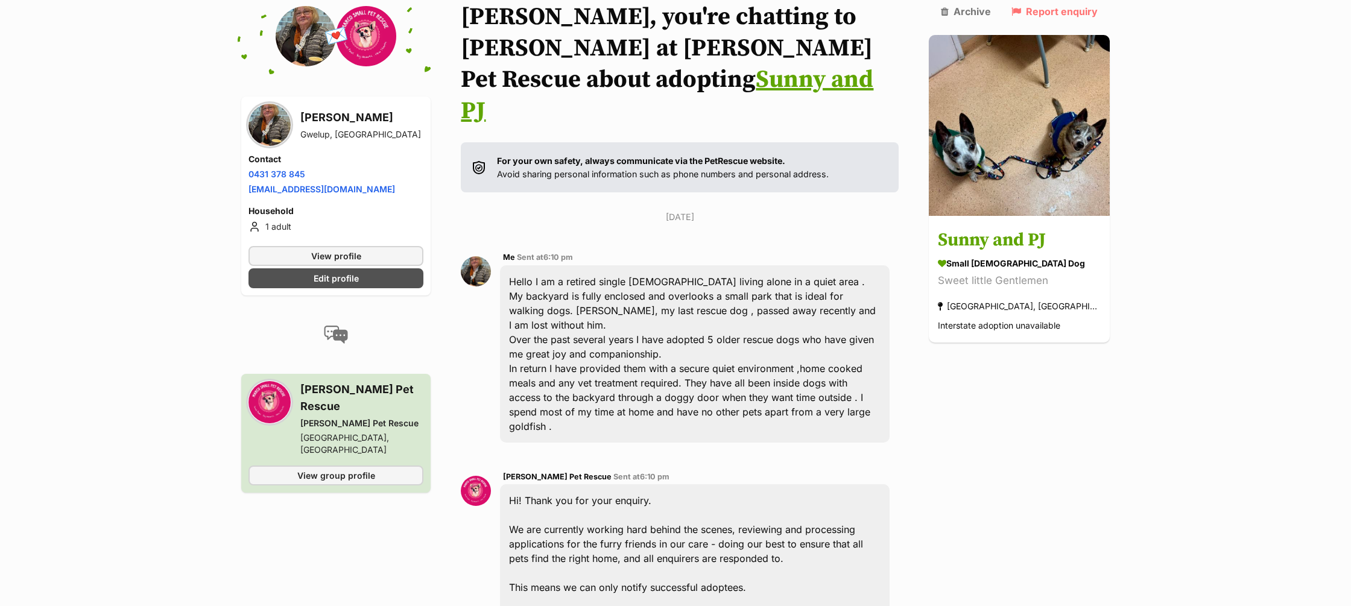
scroll to position [92, 0]
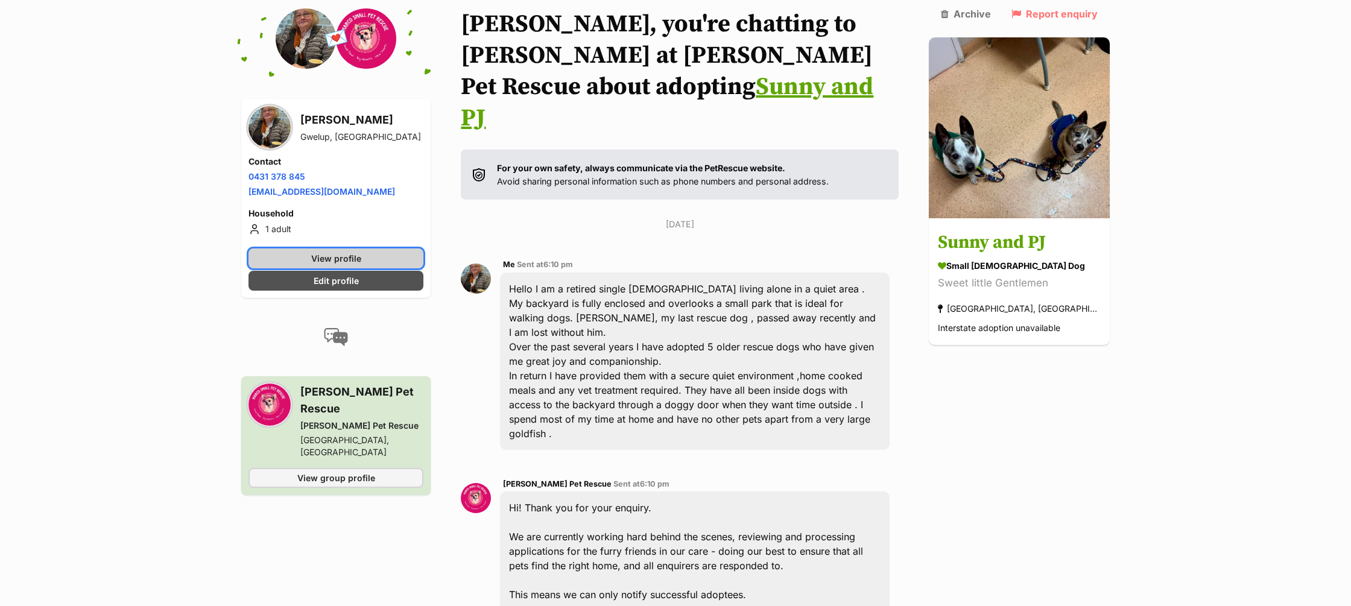
click at [353, 260] on span "View profile" at bounding box center [336, 258] width 50 height 13
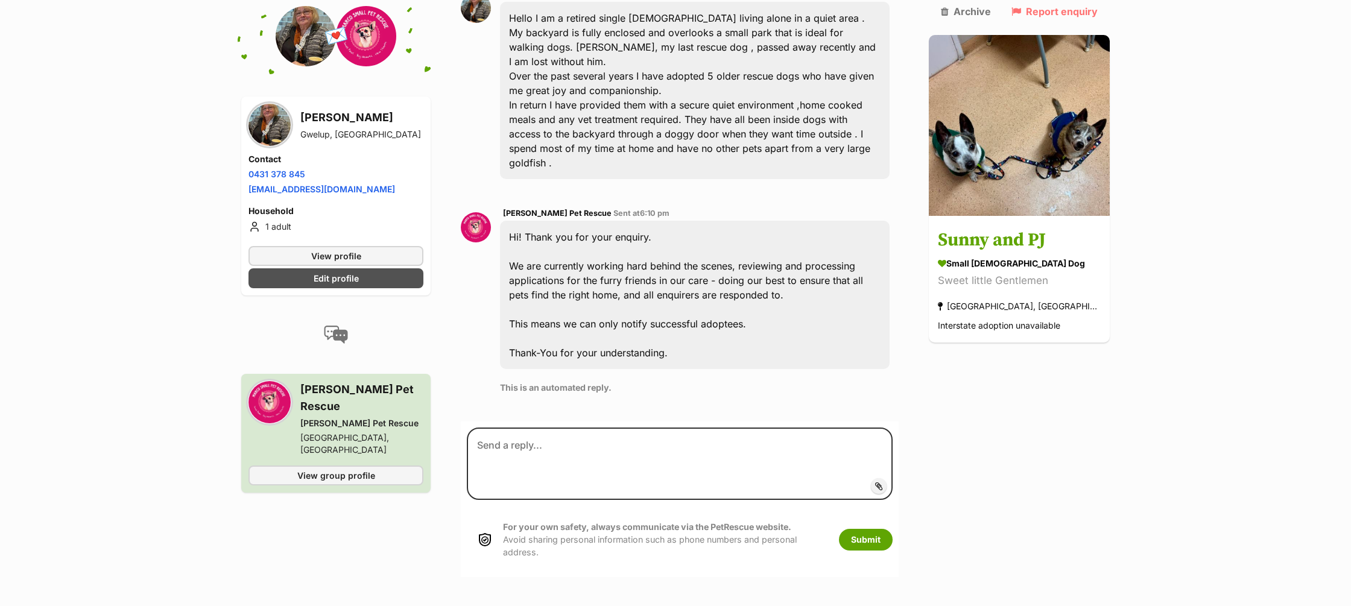
scroll to position [376, 0]
